Goal: Task Accomplishment & Management: Use online tool/utility

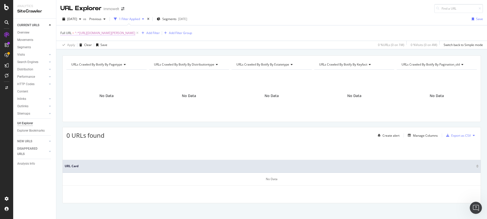
click at [112, 31] on span "^.*https://www.immowelt.de/suche/448229/haeuser/kaufen.*$" at bounding box center [105, 32] width 60 height 7
click at [118, 53] on div at bounding box center [116, 54] width 7 height 8
click at [100, 54] on input "text" at bounding box center [92, 54] width 55 height 8
type input "roomi"
click at [120, 65] on div "Apply" at bounding box center [117, 65] width 8 height 4
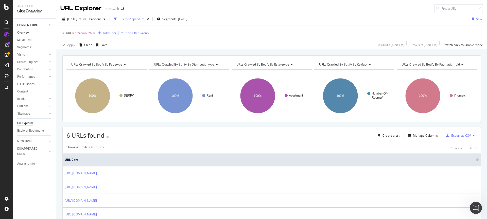
click at [26, 32] on div "Overview" at bounding box center [23, 32] width 12 height 5
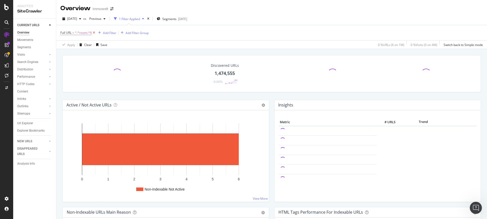
click at [96, 34] on icon at bounding box center [94, 32] width 4 height 5
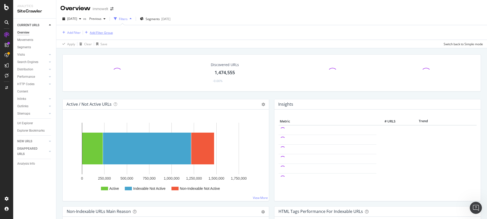
click at [94, 33] on div "Add Filter Group" at bounding box center [101, 32] width 23 height 4
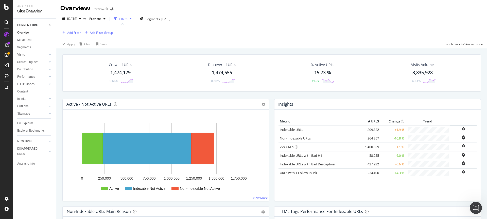
drag, startPoint x: 254, startPoint y: 44, endPoint x: 241, endPoint y: 42, distance: 12.8
click at [254, 44] on div "Add Filter Add Filter Group Apply Clear Save Switch back to Simple mode" at bounding box center [271, 36] width 423 height 23
click at [123, 74] on div "1,474,179" at bounding box center [120, 72] width 20 height 7
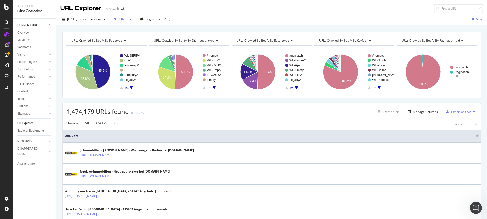
click at [128, 18] on div "Filters" at bounding box center [123, 19] width 9 height 4
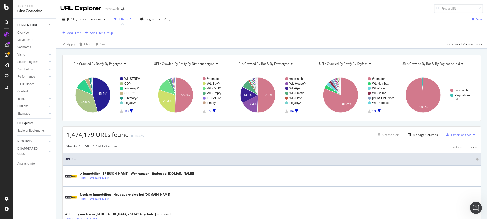
click at [76, 34] on div "Add Filter" at bounding box center [73, 32] width 13 height 4
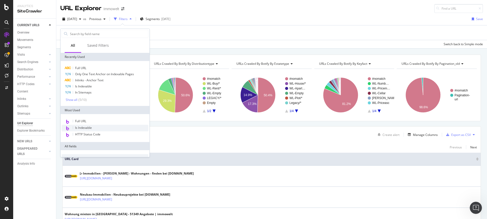
click at [88, 125] on div "Is Indexable" at bounding box center [105, 128] width 87 height 7
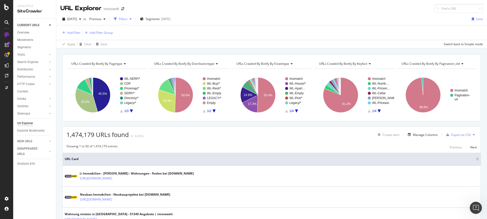
click at [169, 34] on div "Add Filter Add Filter Group" at bounding box center [271, 32] width 423 height 14
click at [77, 33] on div "Add Filter" at bounding box center [73, 32] width 13 height 4
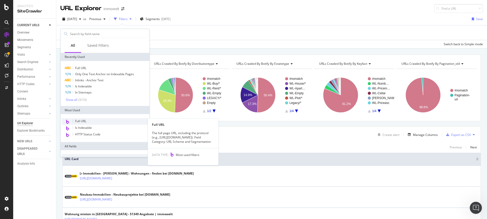
click at [87, 120] on div "Full URL" at bounding box center [105, 121] width 87 height 7
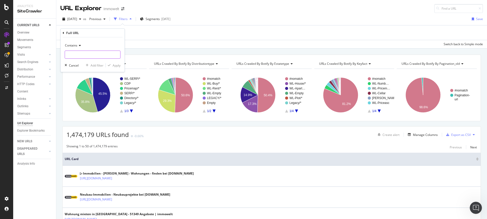
click at [96, 57] on input "text" at bounding box center [92, 54] width 55 height 8
type input "roomi"
click at [113, 65] on div "Apply" at bounding box center [117, 65] width 8 height 4
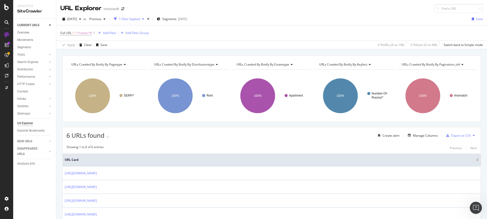
click at [321, 12] on div "URL Explorer Immowelt" at bounding box center [271, 6] width 431 height 13
